Goal: Check status: Check status

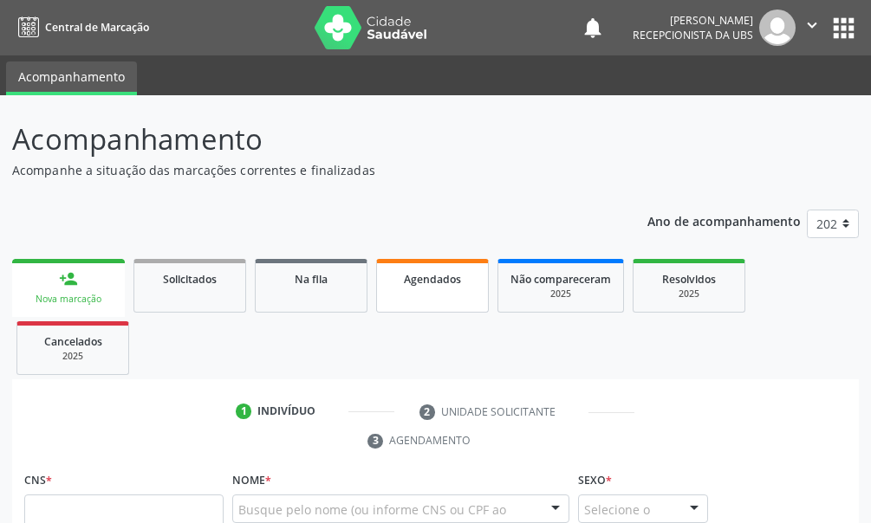
click at [434, 285] on span "Agendados" at bounding box center [432, 279] width 57 height 15
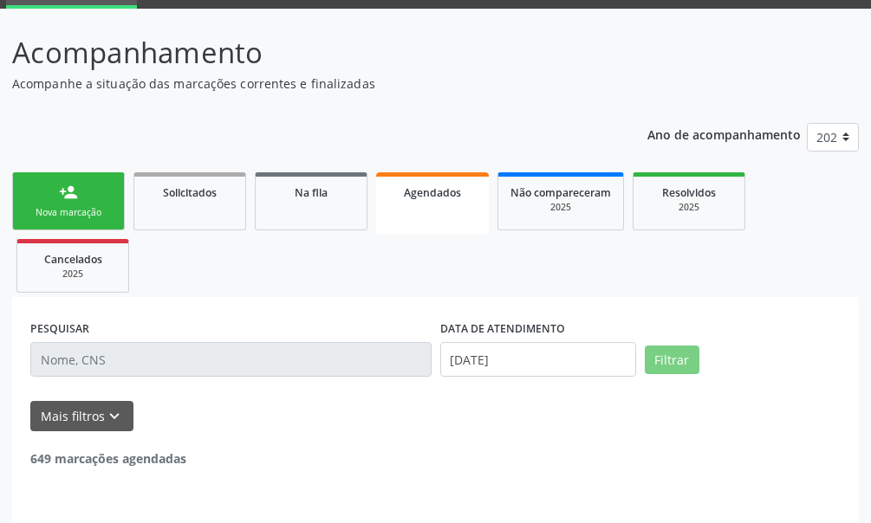
scroll to position [135, 0]
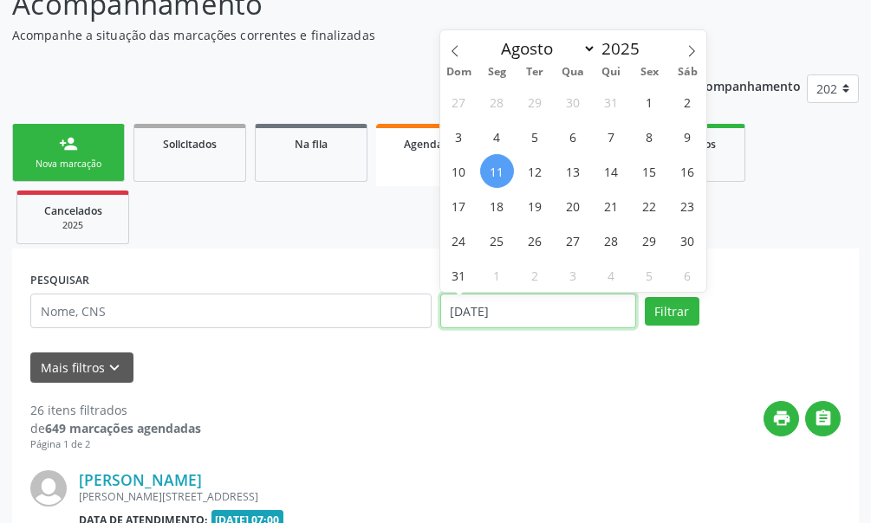
click at [528, 314] on input "[DATE]" at bounding box center [538, 311] width 196 height 35
click at [575, 177] on span "13" at bounding box center [573, 171] width 34 height 34
type input "[DATE]"
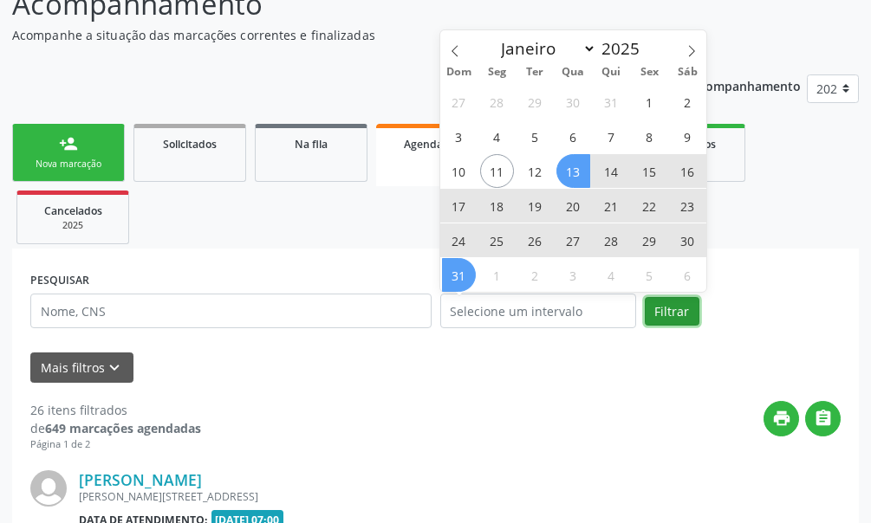
click at [670, 308] on button "Filtrar" at bounding box center [672, 311] width 55 height 29
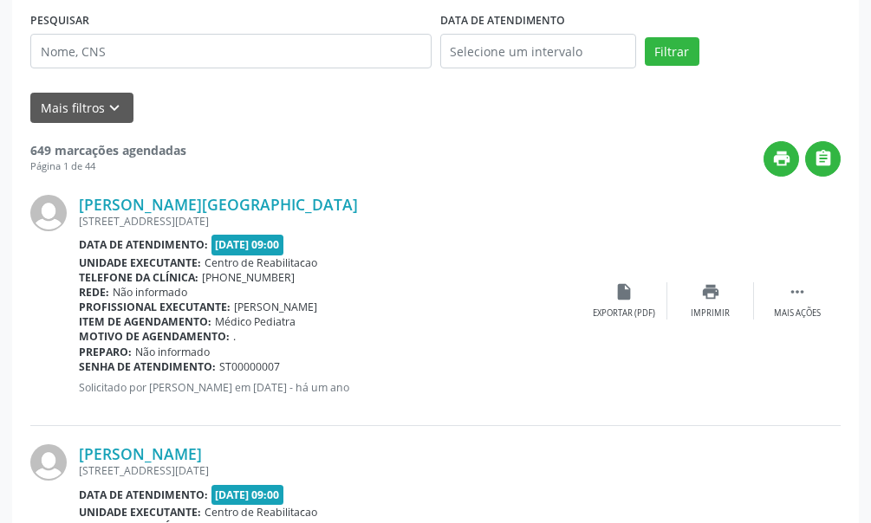
scroll to position [222, 0]
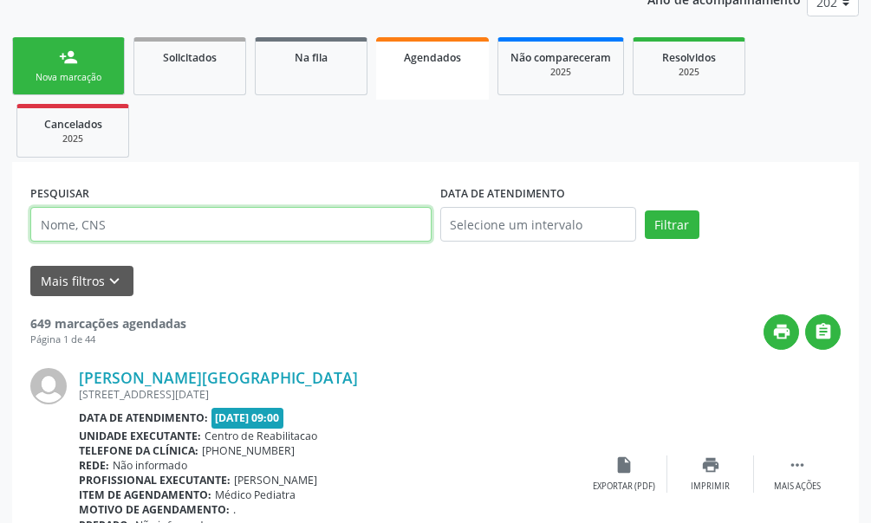
click at [118, 224] on input "text" at bounding box center [230, 224] width 401 height 35
click at [645, 211] on button "Filtrar" at bounding box center [672, 225] width 55 height 29
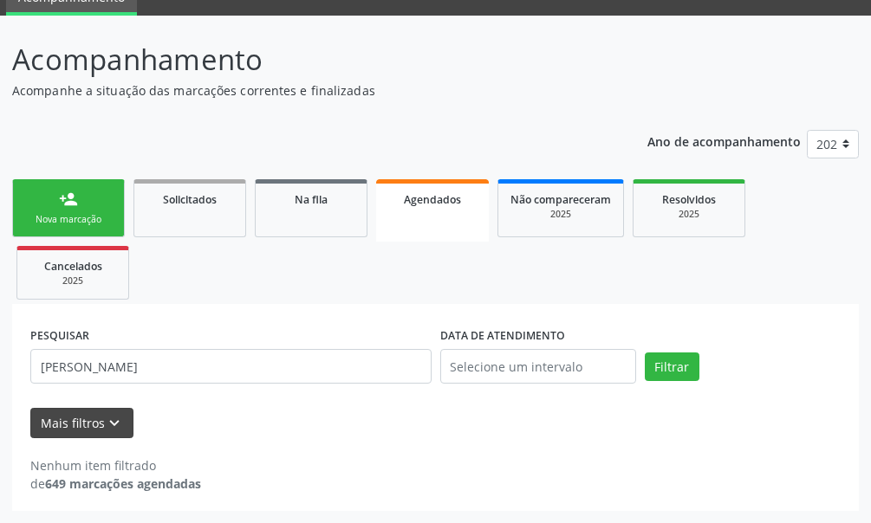
scroll to position [80, 0]
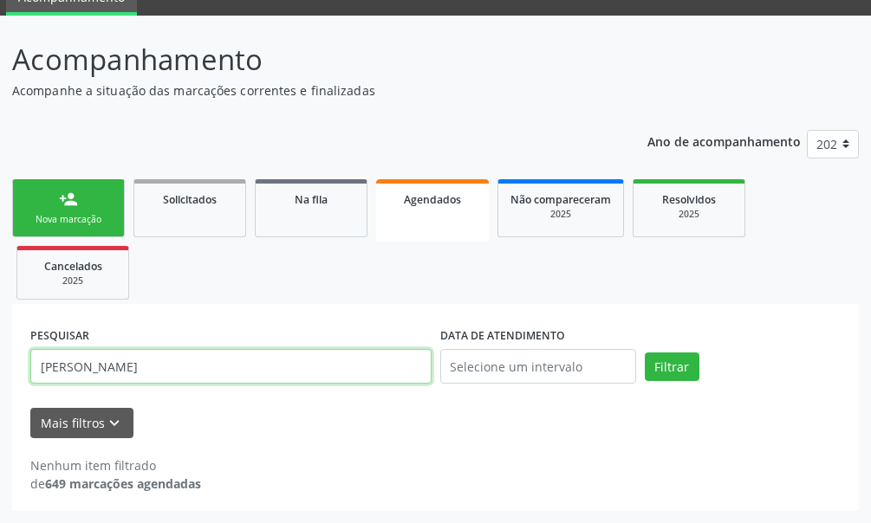
click at [141, 371] on input "[PERSON_NAME]" at bounding box center [230, 366] width 401 height 35
click at [238, 369] on input "[PERSON_NAME]" at bounding box center [230, 366] width 401 height 35
type input "[PERSON_NAME]"
click at [645, 353] on button "Filtrar" at bounding box center [672, 367] width 55 height 29
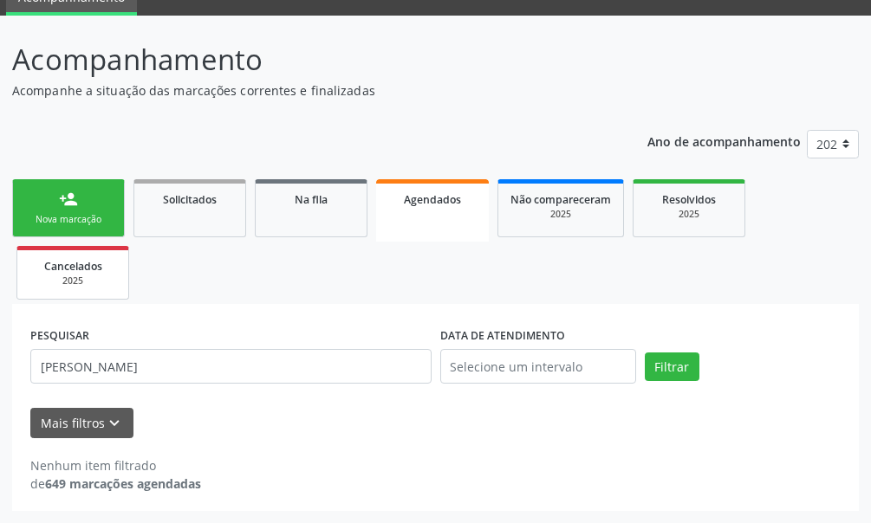
click at [84, 279] on div "2025" at bounding box center [72, 281] width 87 height 13
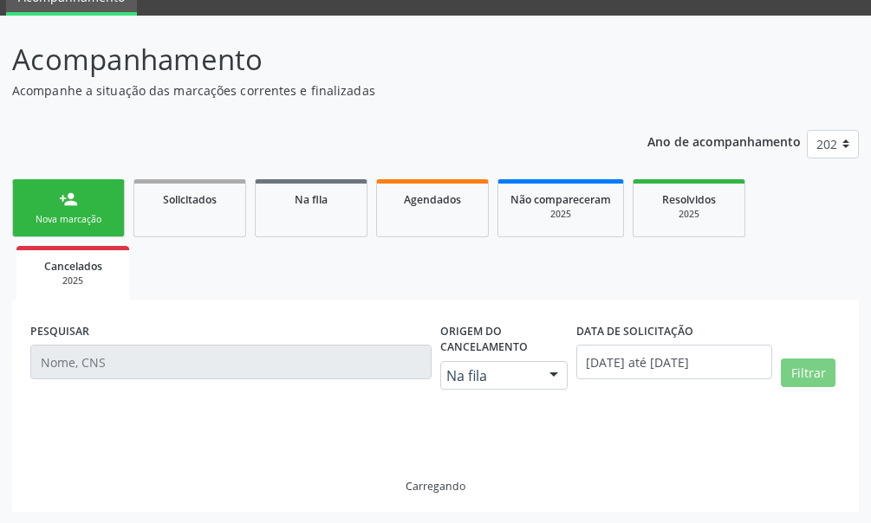
scroll to position [43, 0]
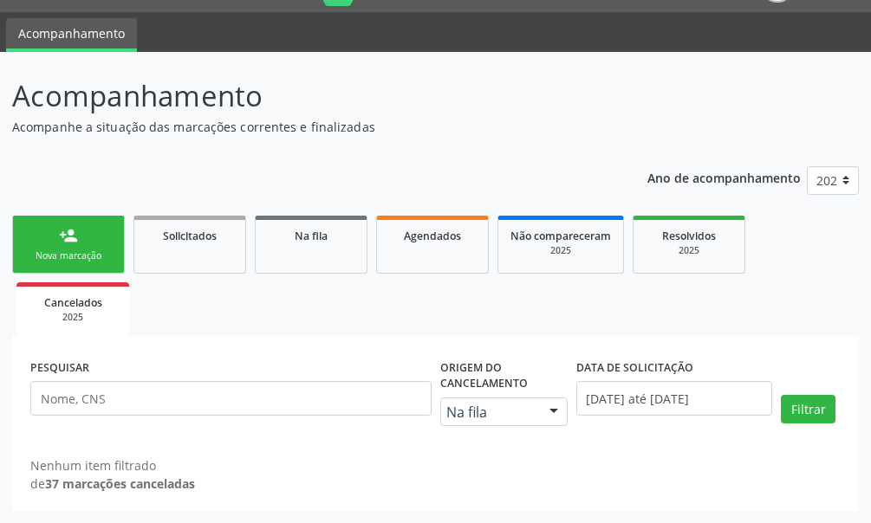
click at [200, 378] on div "PESQUISAR" at bounding box center [231, 396] width 410 height 84
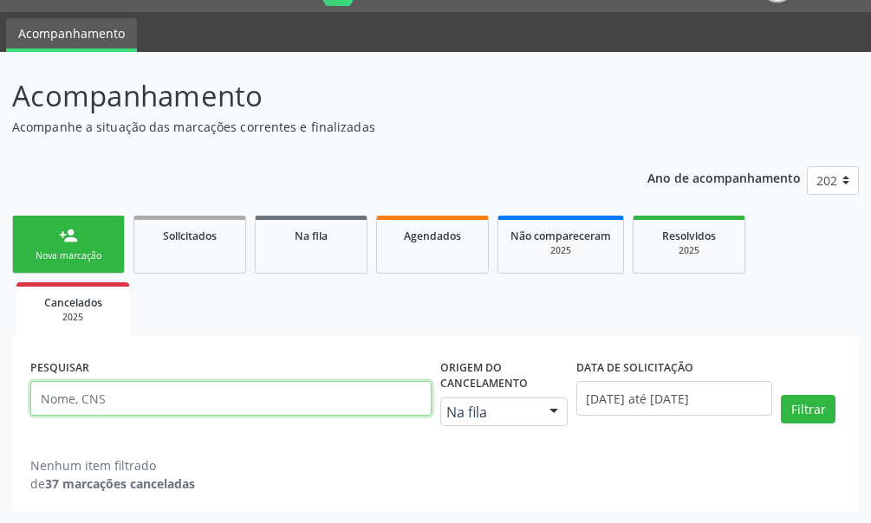
click at [203, 398] on input "text" at bounding box center [230, 398] width 401 height 35
type input "ST00011291"
click at [781, 395] on button "Filtrar" at bounding box center [808, 409] width 55 height 29
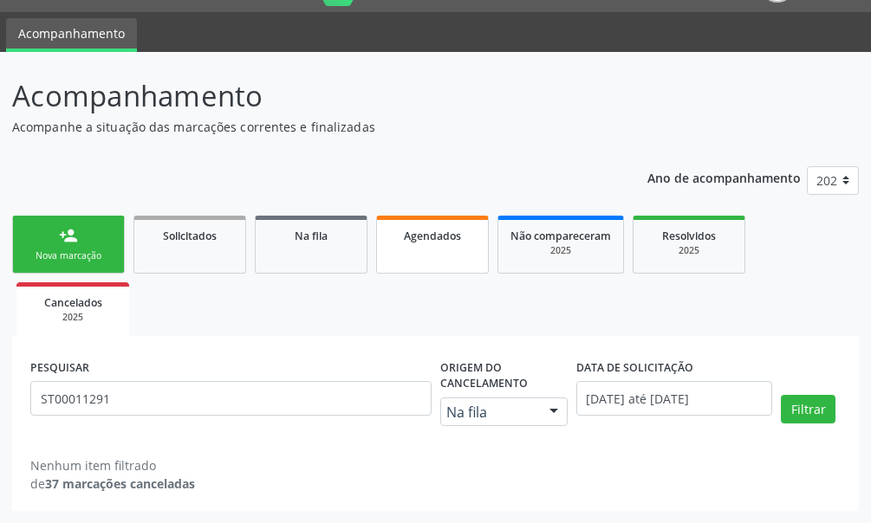
click at [426, 255] on link "Agendados" at bounding box center [432, 245] width 113 height 58
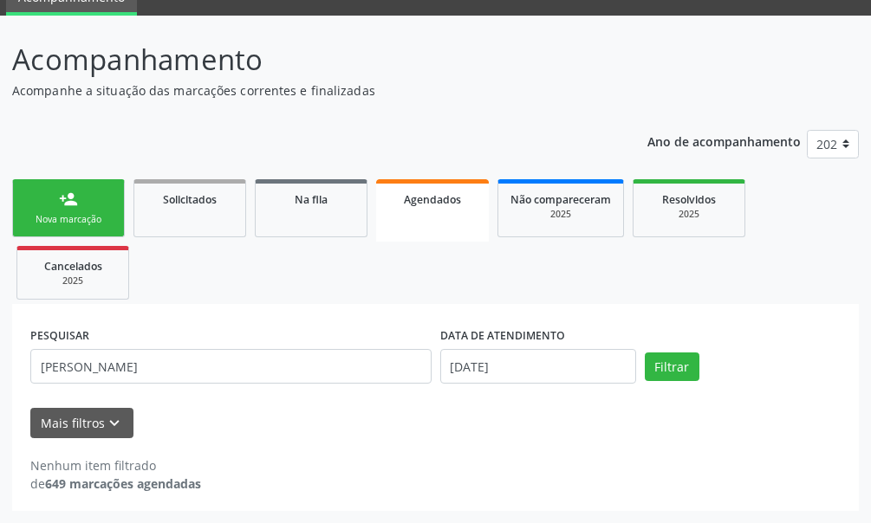
scroll to position [0, 0]
